Goal: Download file/media

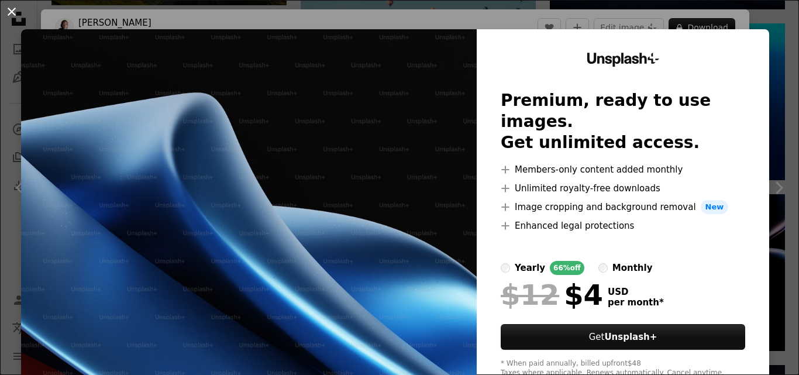
click at [15, 16] on button "An X shape" at bounding box center [12, 12] width 14 height 14
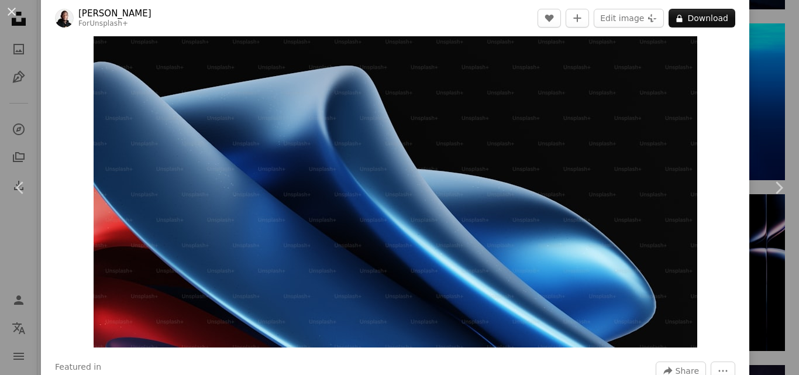
scroll to position [27, 0]
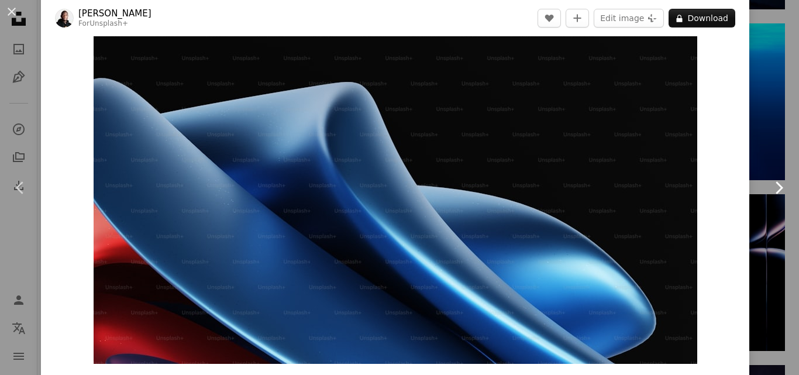
click at [769, 186] on icon "Chevron right" at bounding box center [778, 187] width 19 height 19
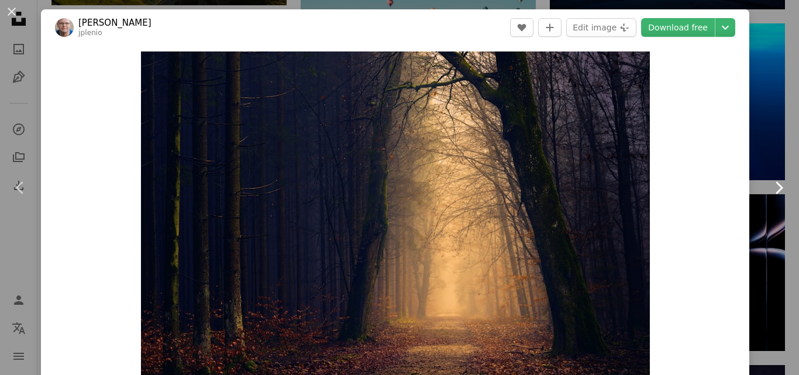
click at [769, 186] on icon "Chevron right" at bounding box center [778, 187] width 19 height 19
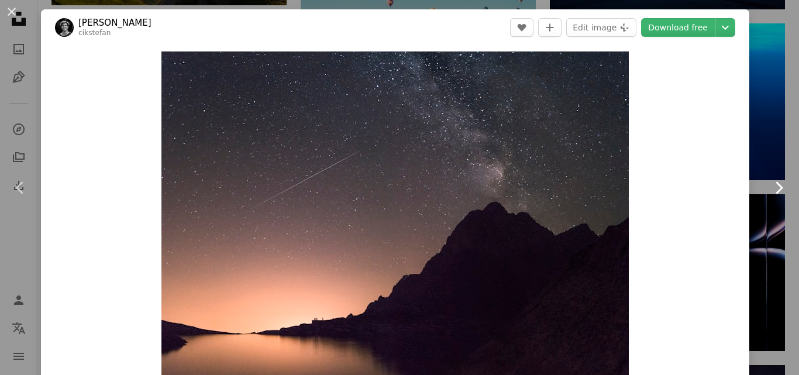
click at [769, 185] on icon "Chevron right" at bounding box center [778, 187] width 19 height 19
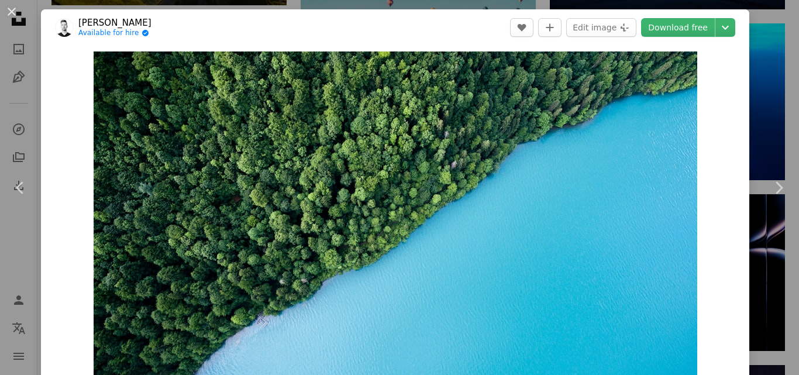
click at [710, 98] on div "Zoom in" at bounding box center [395, 221] width 708 height 351
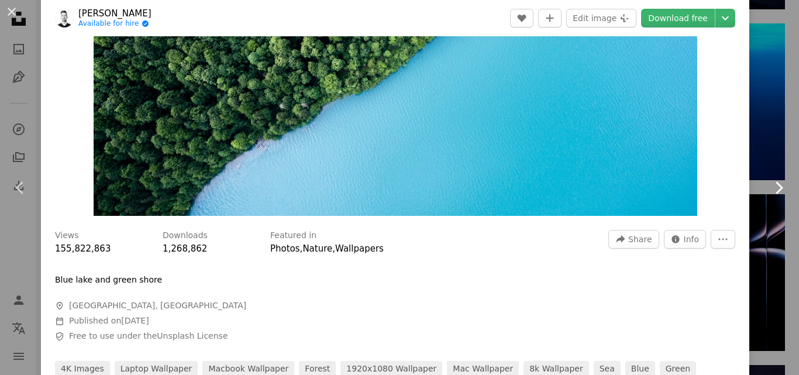
click at [769, 193] on icon "Chevron right" at bounding box center [778, 187] width 19 height 19
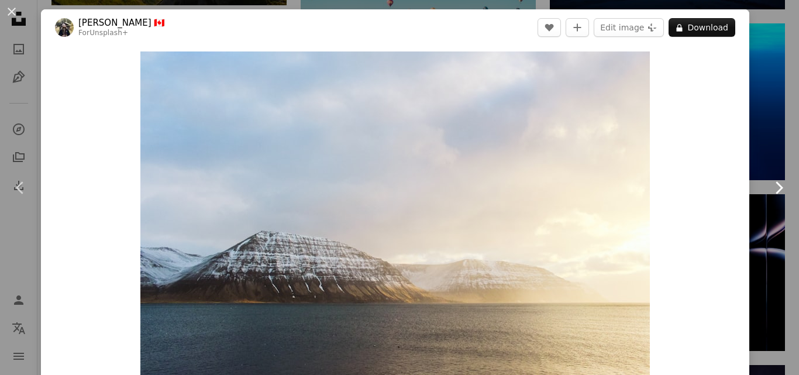
click at [775, 192] on icon at bounding box center [779, 187] width 8 height 12
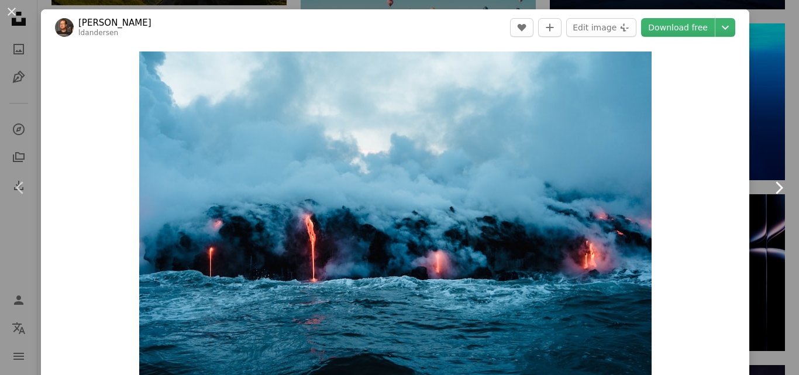
click at [775, 192] on icon at bounding box center [779, 187] width 8 height 12
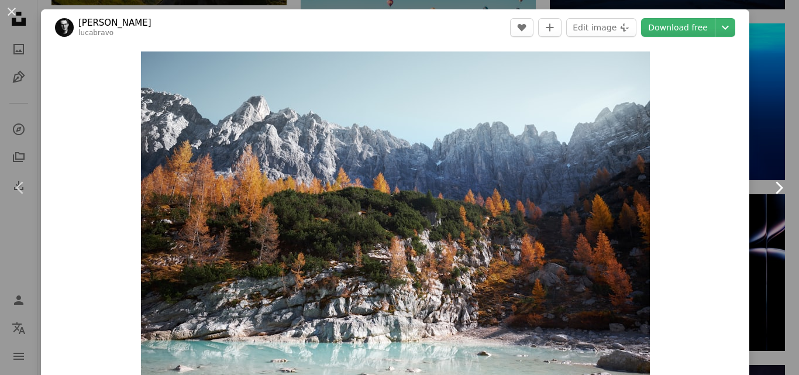
click at [775, 192] on icon at bounding box center [779, 187] width 8 height 12
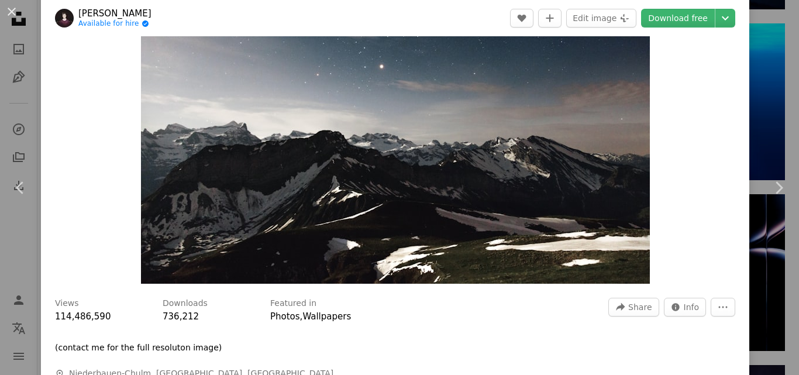
scroll to position [117, 0]
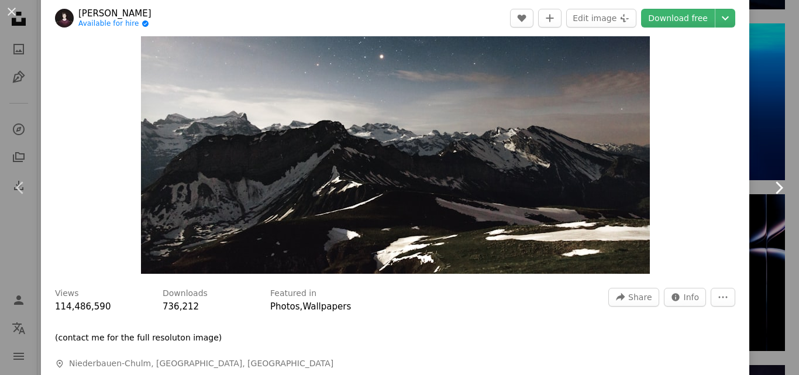
click at [769, 190] on icon "Chevron right" at bounding box center [778, 187] width 19 height 19
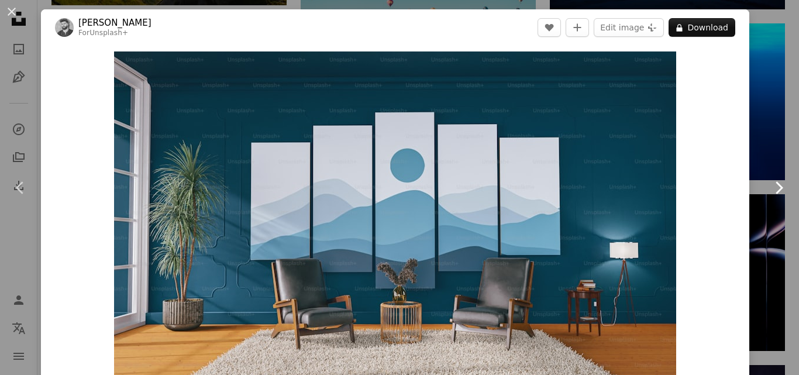
click at [769, 186] on icon "Chevron right" at bounding box center [778, 187] width 19 height 19
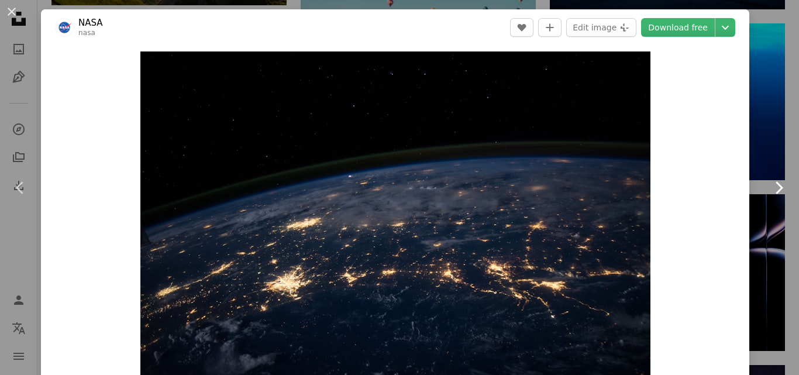
click at [760, 185] on link "Chevron right" at bounding box center [778, 188] width 41 height 112
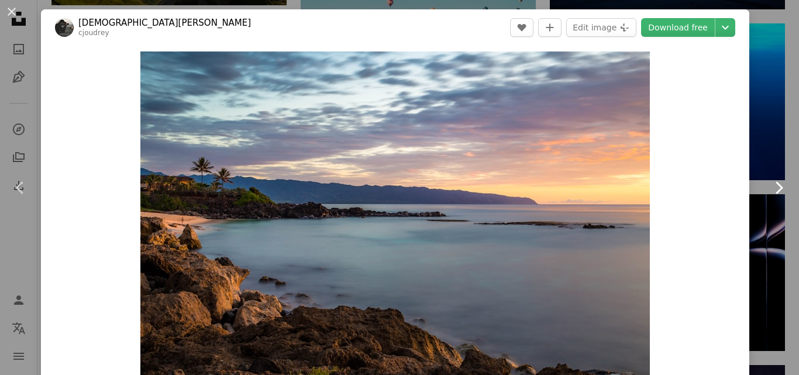
click at [769, 189] on icon "Chevron right" at bounding box center [778, 187] width 19 height 19
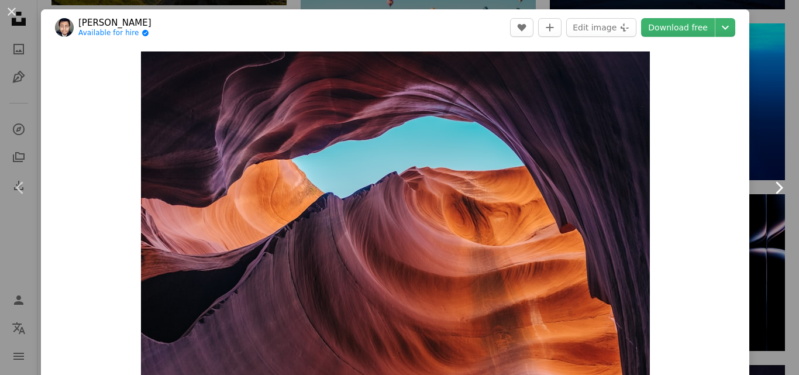
click at [769, 187] on icon "Chevron right" at bounding box center [778, 187] width 19 height 19
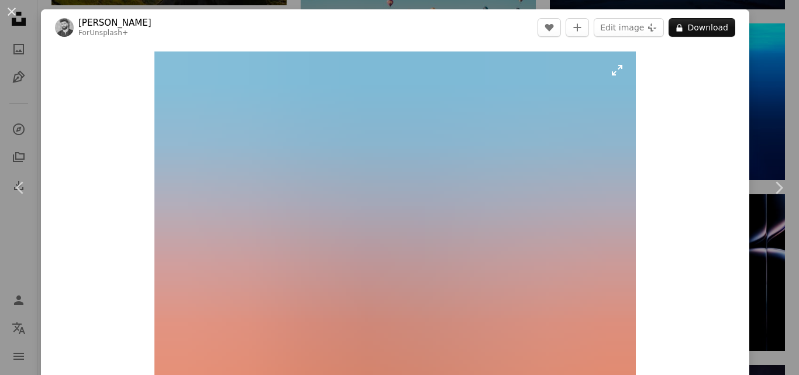
scroll to position [58, 0]
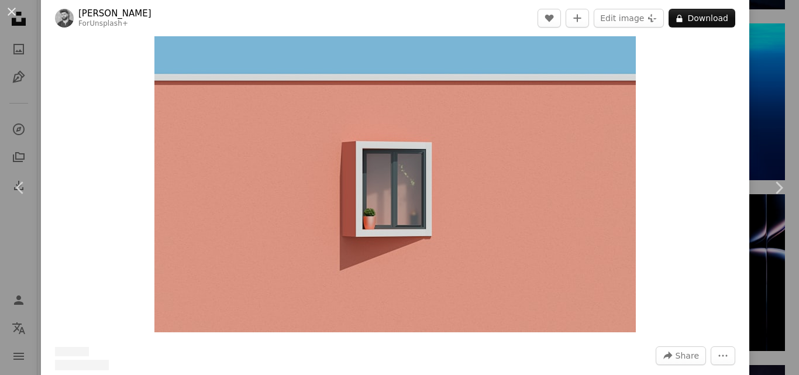
drag, startPoint x: 442, startPoint y: 135, endPoint x: 408, endPoint y: 136, distance: 33.9
click at [408, 136] on img "Zoom in on this image" at bounding box center [394, 162] width 481 height 339
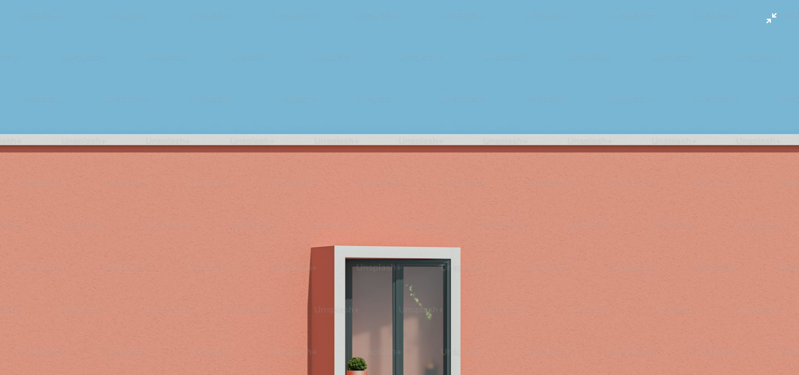
scroll to position [88, 0]
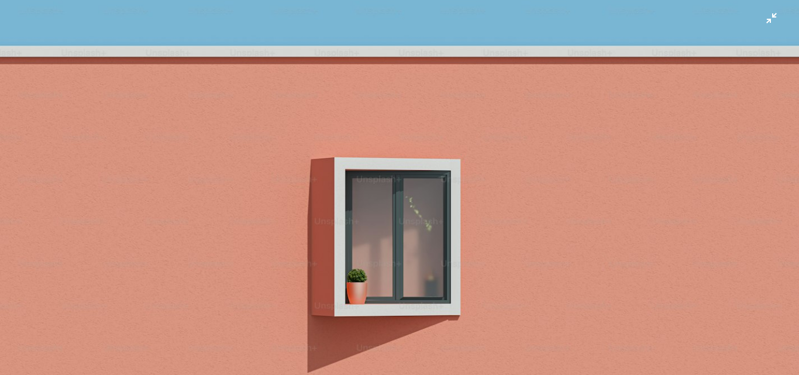
click at [418, 120] on img "Zoom out on this image" at bounding box center [399, 193] width 800 height 564
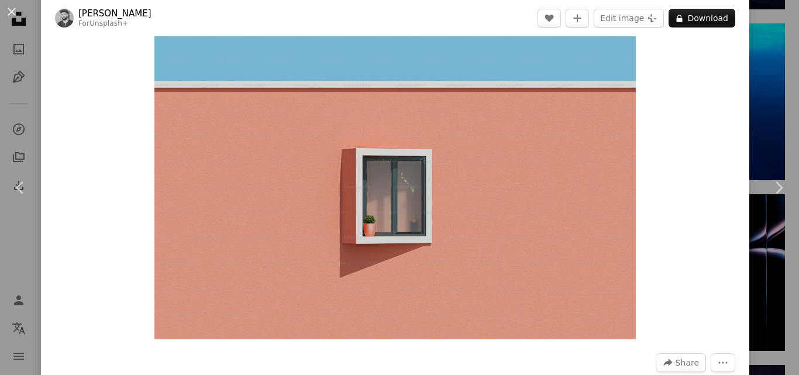
click at [418, 120] on img "Zoom in on this image" at bounding box center [394, 169] width 481 height 339
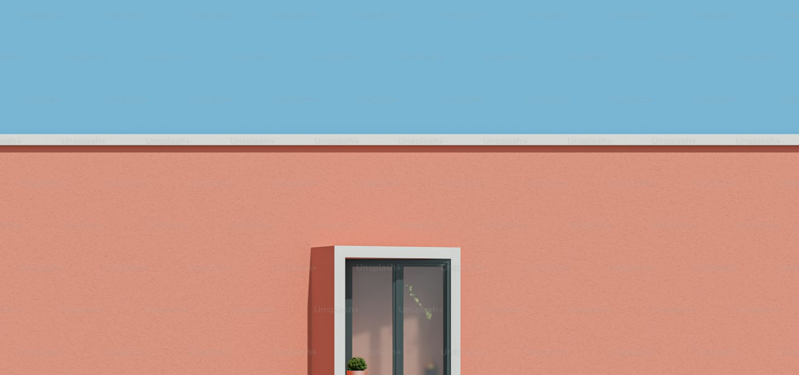
scroll to position [88, 0]
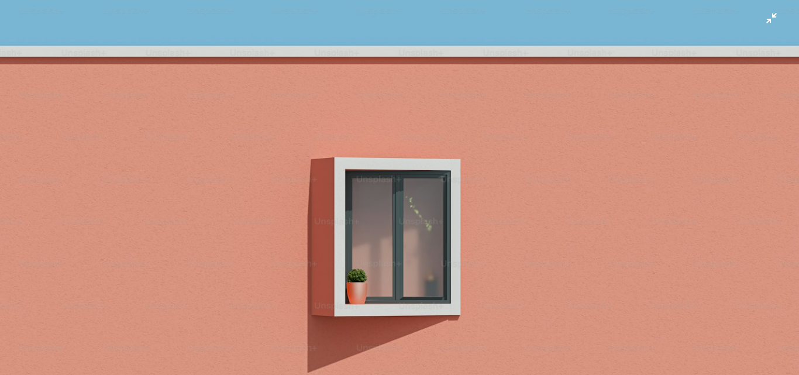
click at [418, 120] on img "Zoom out on this image" at bounding box center [399, 193] width 800 height 564
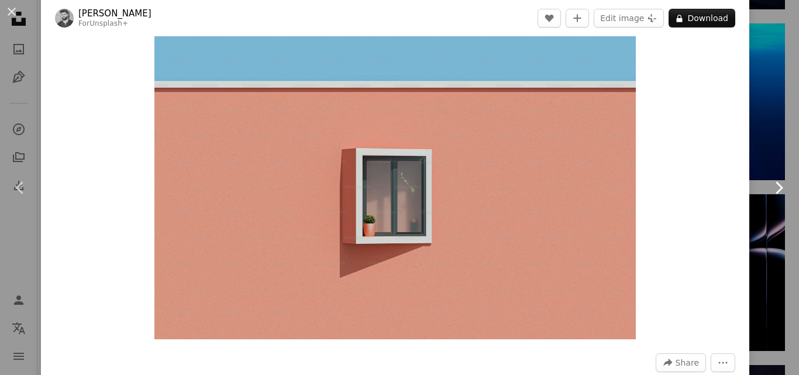
click at [773, 190] on icon "Chevron right" at bounding box center [778, 187] width 19 height 19
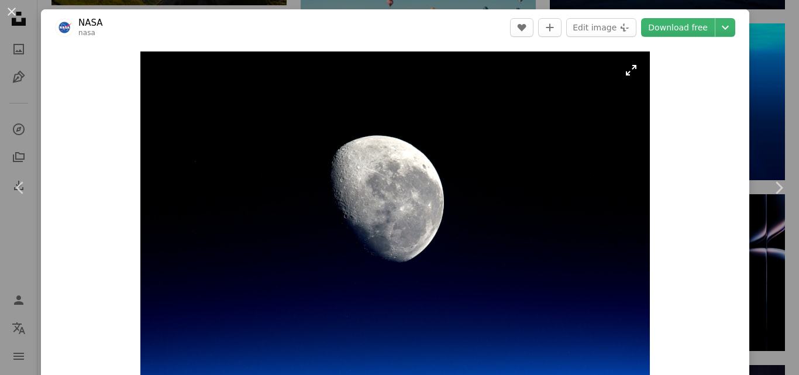
scroll to position [175, 0]
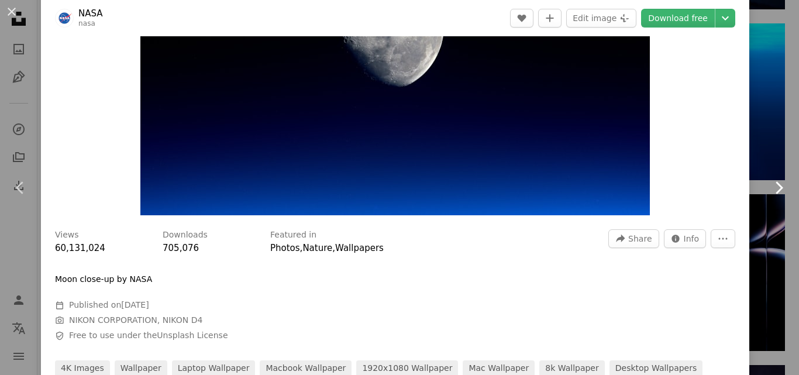
click at [769, 187] on icon "Chevron right" at bounding box center [778, 187] width 19 height 19
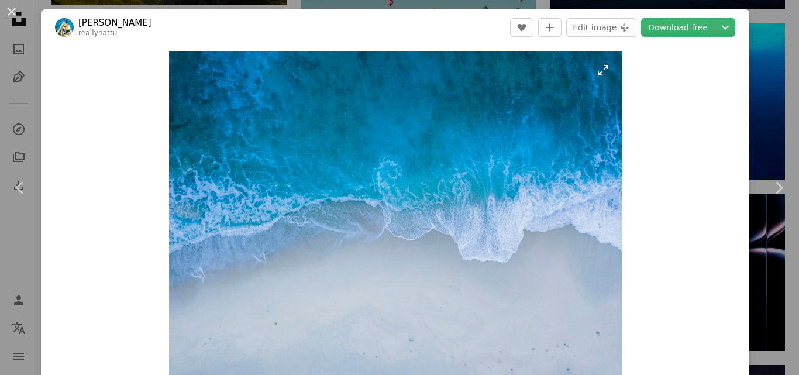
click at [387, 136] on img "Zoom in on this image" at bounding box center [395, 220] width 453 height 339
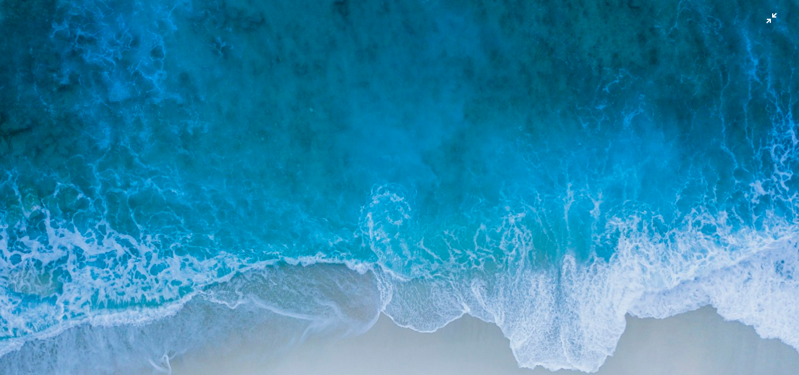
scroll to position [106, 0]
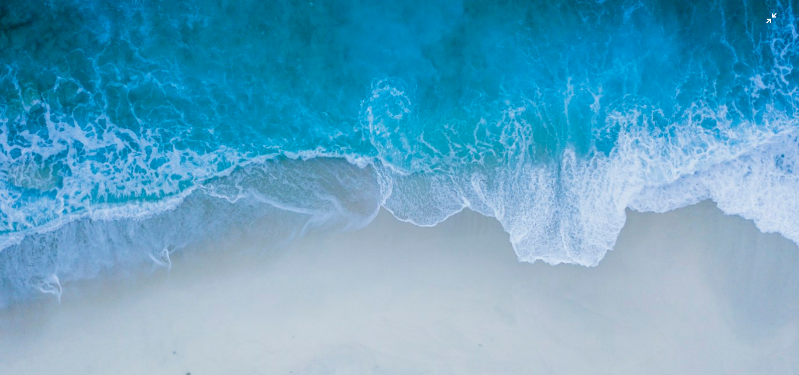
click at [533, 160] on img "Zoom out on this image" at bounding box center [399, 193] width 800 height 599
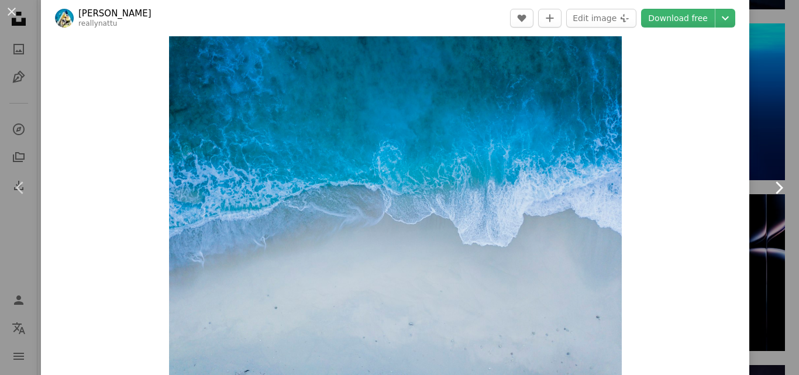
click at [769, 188] on icon "Chevron right" at bounding box center [778, 187] width 19 height 19
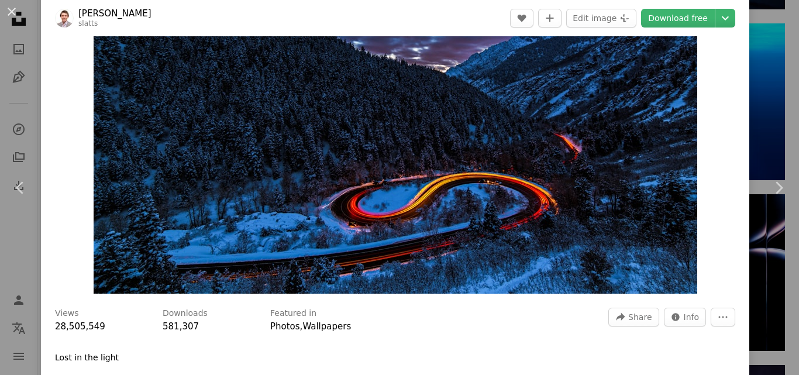
scroll to position [117, 0]
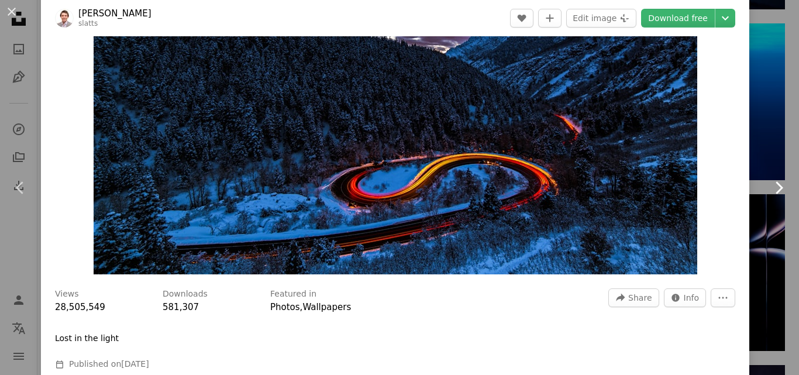
click at [759, 181] on link "Chevron right" at bounding box center [778, 188] width 41 height 112
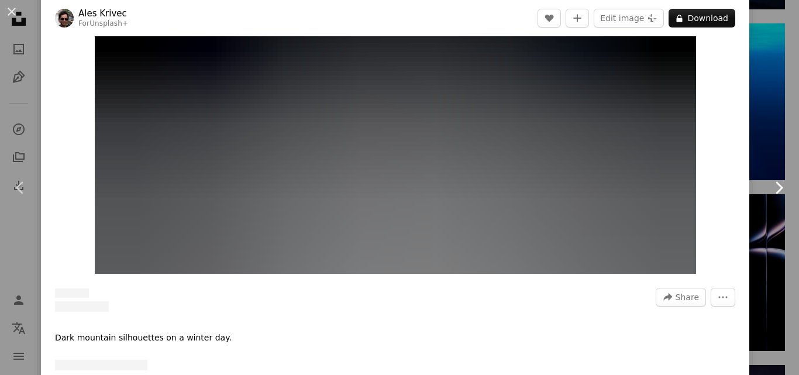
click at [770, 187] on icon "Chevron right" at bounding box center [778, 187] width 19 height 19
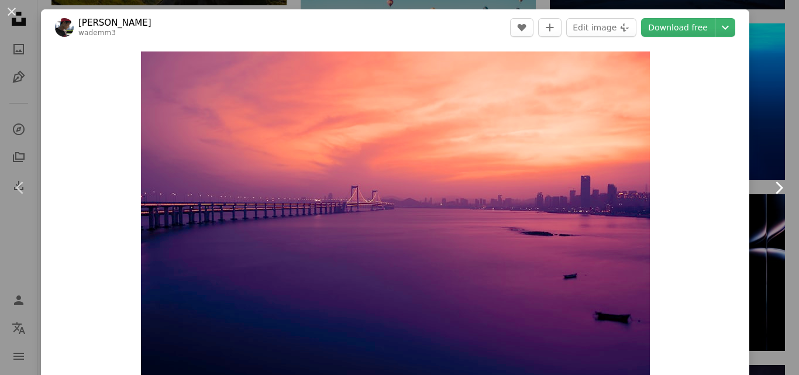
click at [770, 189] on icon "Chevron right" at bounding box center [778, 187] width 19 height 19
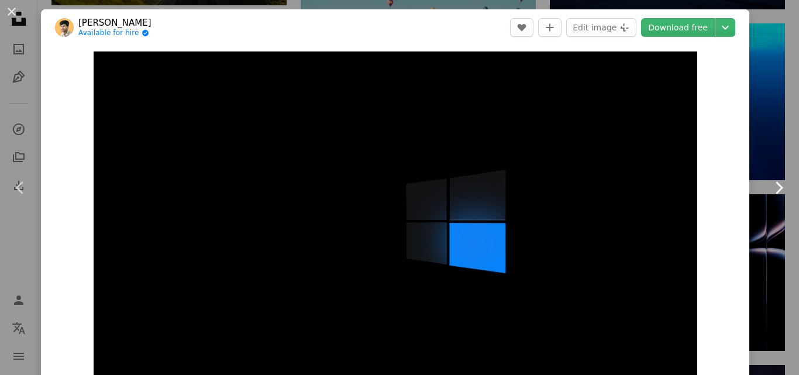
click at [769, 188] on icon "Chevron right" at bounding box center [778, 187] width 19 height 19
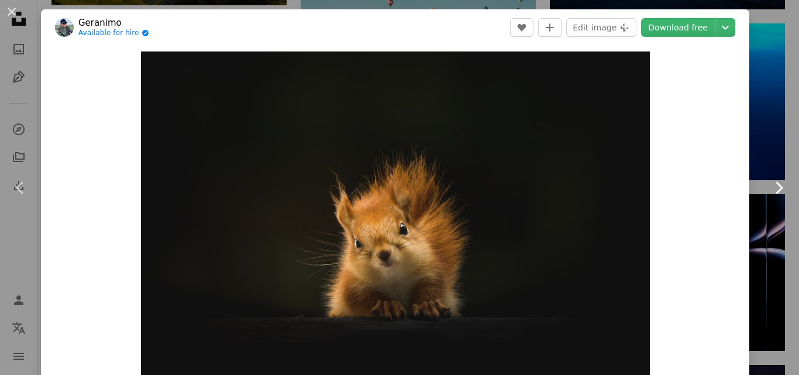
click at [769, 185] on icon "Chevron right" at bounding box center [778, 187] width 19 height 19
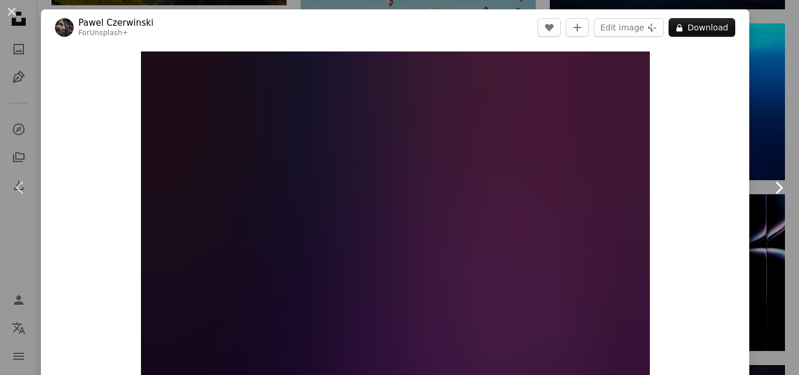
click at [769, 181] on icon "Chevron right" at bounding box center [778, 187] width 19 height 19
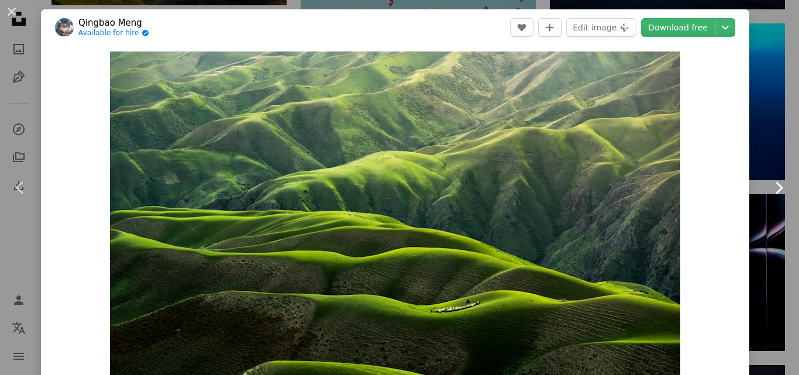
click at [769, 184] on icon "Chevron right" at bounding box center [778, 187] width 19 height 19
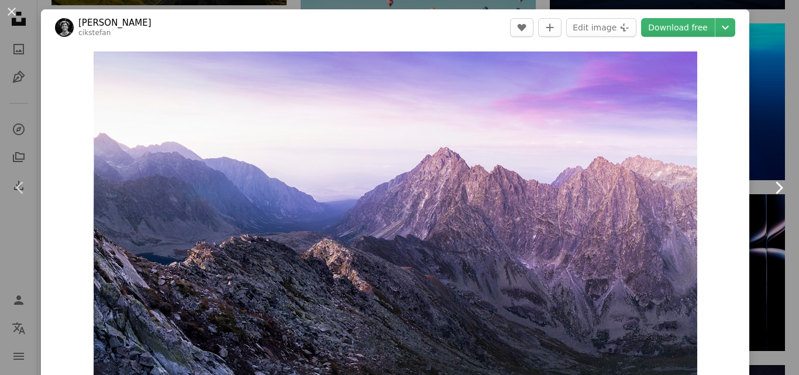
click at [770, 185] on icon "Chevron right" at bounding box center [778, 187] width 19 height 19
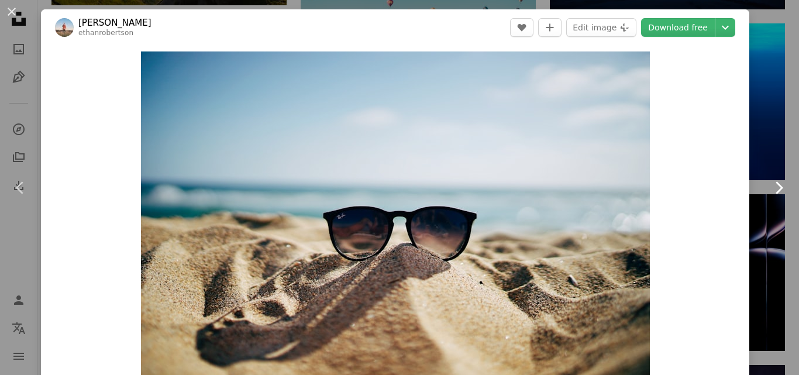
click at [775, 185] on icon at bounding box center [779, 187] width 8 height 12
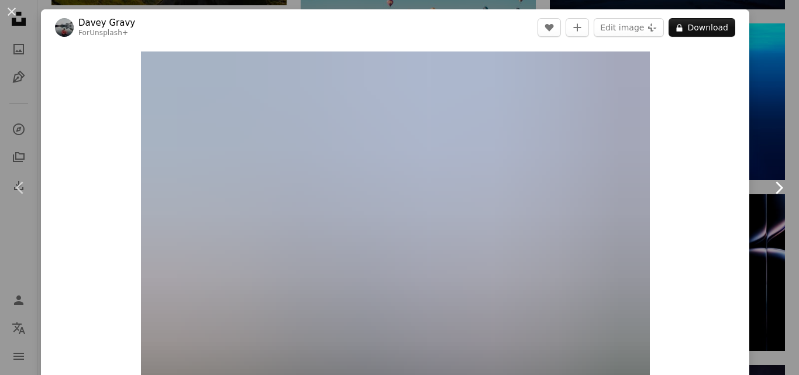
click at [769, 193] on icon "Chevron right" at bounding box center [778, 187] width 19 height 19
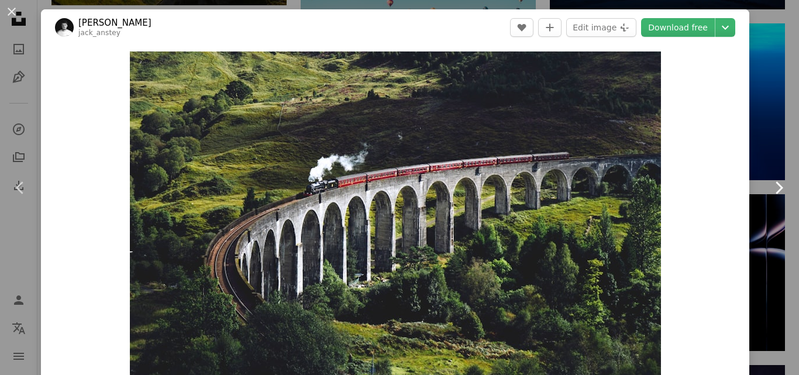
click at [775, 189] on icon at bounding box center [779, 187] width 8 height 12
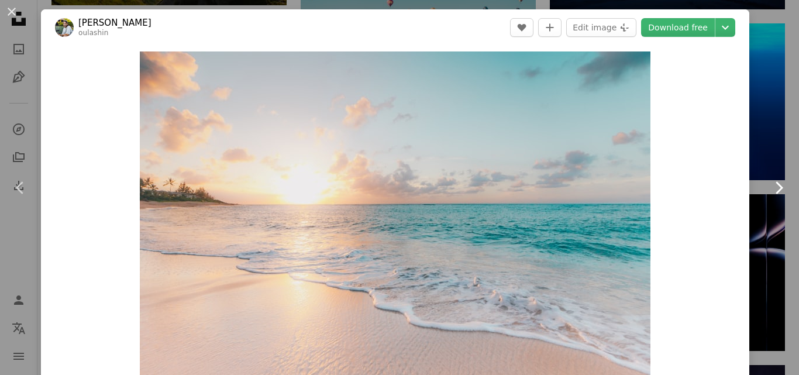
click at [775, 189] on icon at bounding box center [779, 187] width 8 height 12
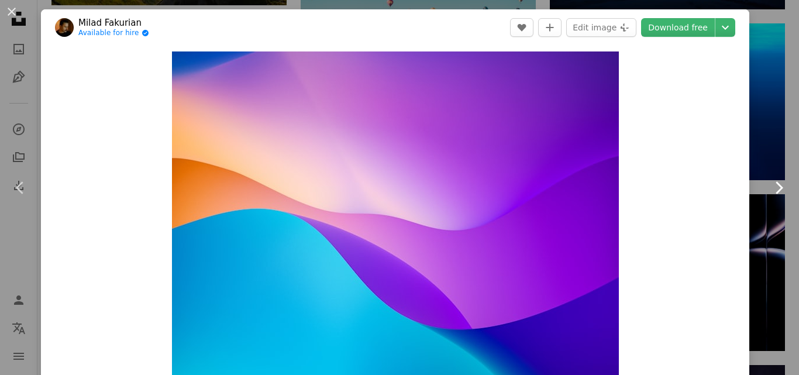
click at [775, 189] on icon at bounding box center [779, 187] width 8 height 12
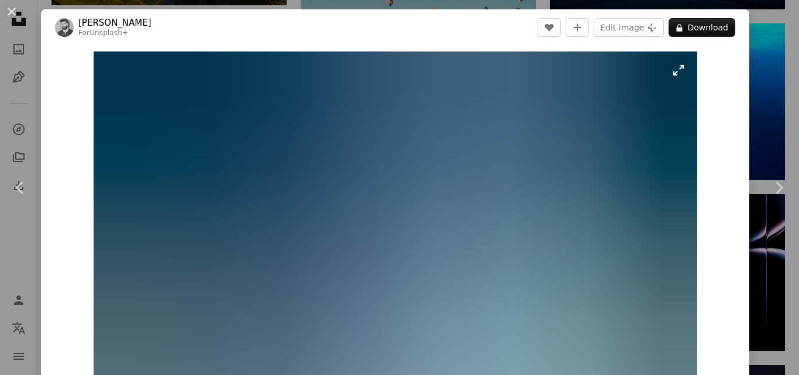
scroll to position [58, 0]
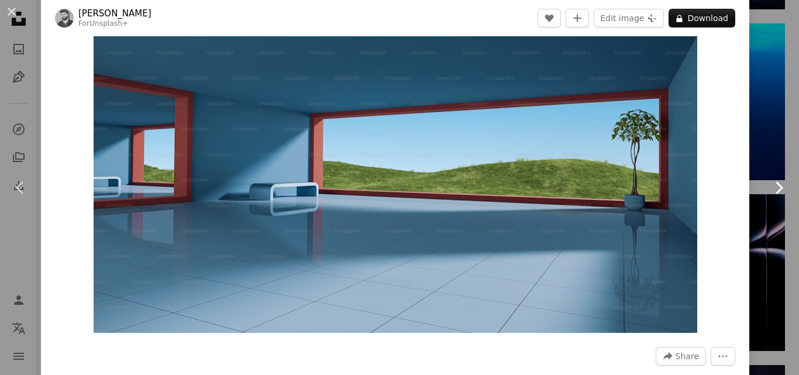
click at [770, 194] on icon "Chevron right" at bounding box center [778, 187] width 19 height 19
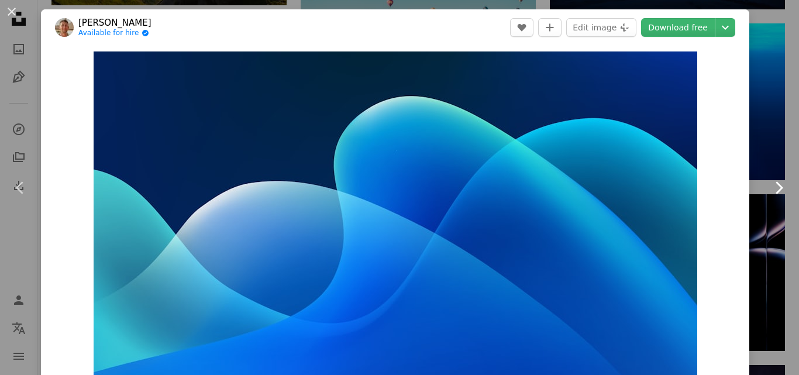
click at [773, 189] on icon "Chevron right" at bounding box center [778, 187] width 19 height 19
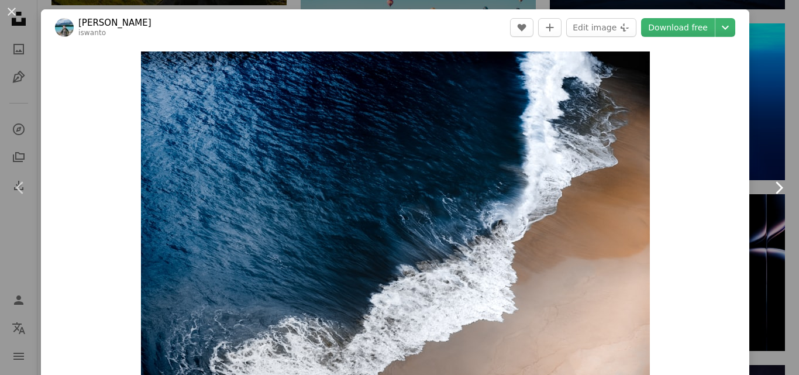
click at [772, 192] on icon "Chevron right" at bounding box center [778, 187] width 19 height 19
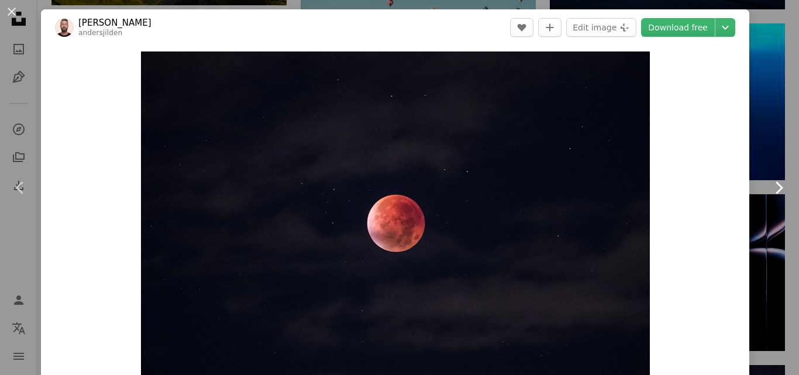
click at [771, 192] on icon "Chevron right" at bounding box center [778, 187] width 19 height 19
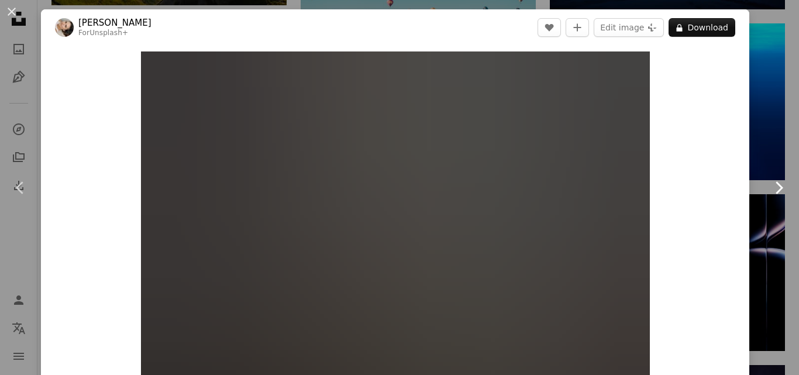
click at [775, 191] on icon at bounding box center [779, 187] width 8 height 12
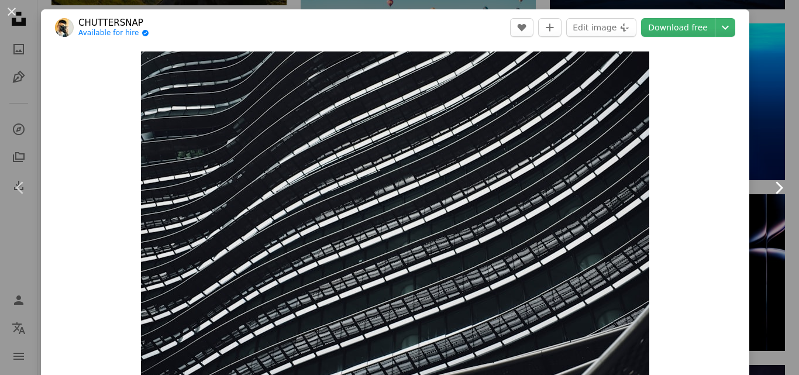
click at [775, 191] on icon at bounding box center [779, 187] width 8 height 12
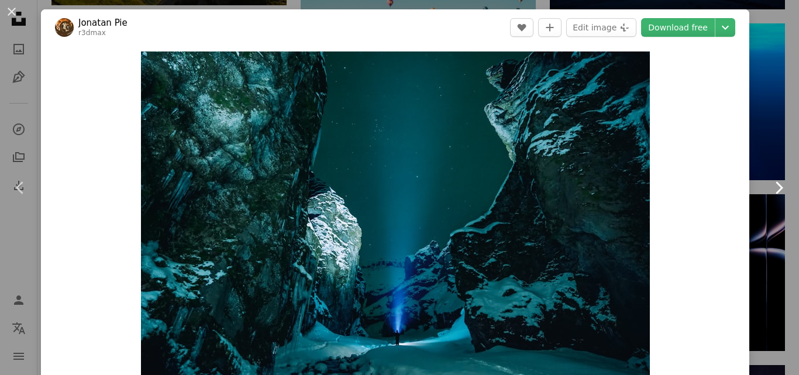
click at [775, 186] on icon at bounding box center [779, 187] width 8 height 12
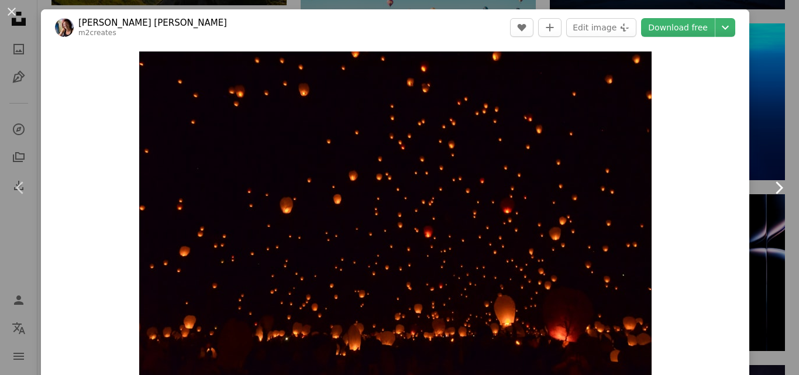
click at [775, 189] on icon at bounding box center [779, 187] width 8 height 12
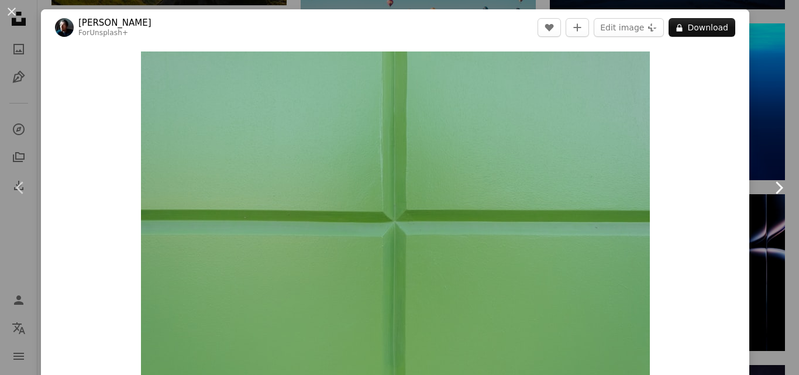
click at [769, 189] on icon "Chevron right" at bounding box center [778, 187] width 19 height 19
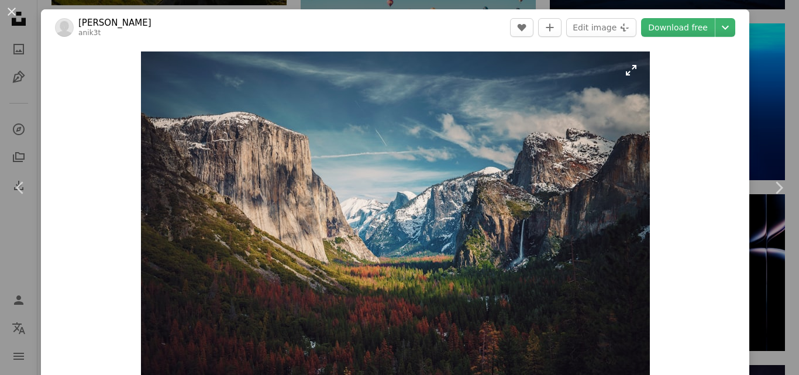
click at [440, 174] on img "Zoom in on this image" at bounding box center [395, 220] width 509 height 339
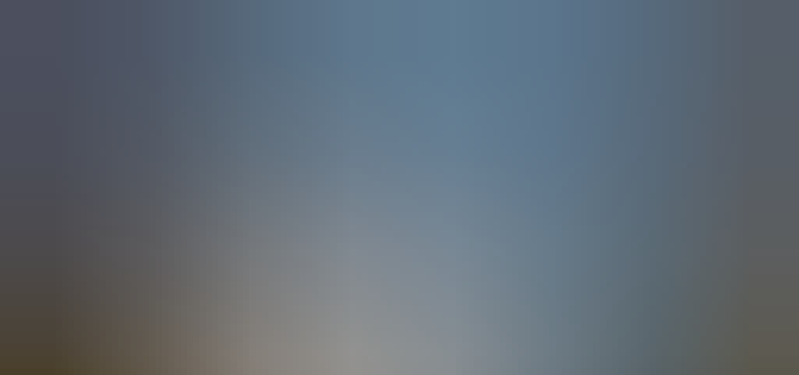
scroll to position [74, 0]
